Goal: Navigation & Orientation: Find specific page/section

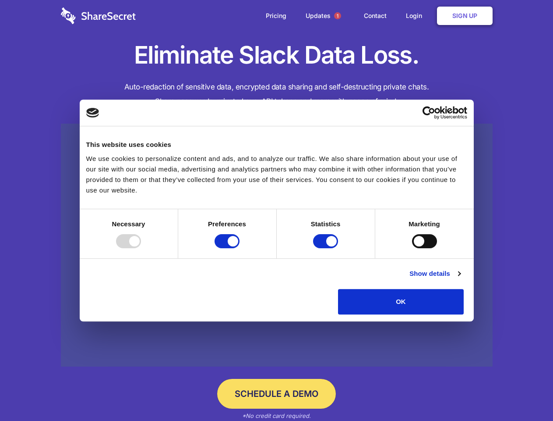
click at [141, 248] on div at bounding box center [128, 241] width 25 height 14
click at [240, 248] on input "Preferences" at bounding box center [227, 241] width 25 height 14
checkbox input "false"
click at [327, 248] on input "Statistics" at bounding box center [325, 241] width 25 height 14
checkbox input "false"
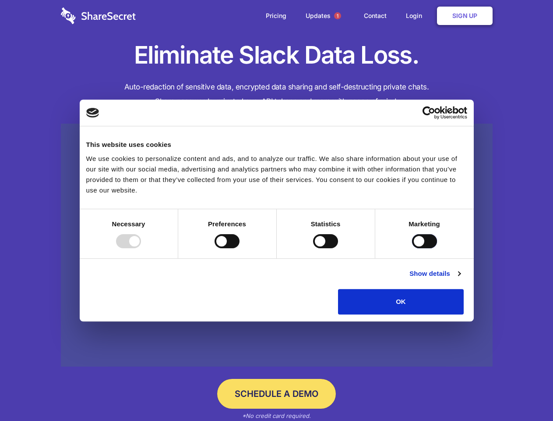
click at [412, 248] on input "Marketing" at bounding box center [424, 241] width 25 height 14
checkbox input "true"
click at [460, 279] on link "Show details" at bounding box center [435, 273] width 51 height 11
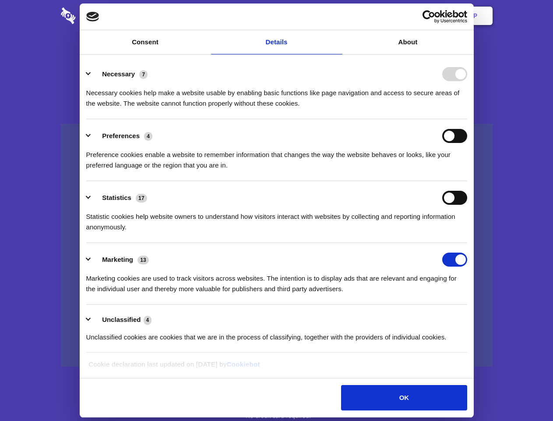
click at [468, 119] on li "Necessary 7 Necessary cookies help make a website usable by enabling basic func…" at bounding box center [276, 88] width 381 height 62
click at [337, 16] on span "1" at bounding box center [337, 15] width 7 height 7
